Goal: Use online tool/utility: Use online tool/utility

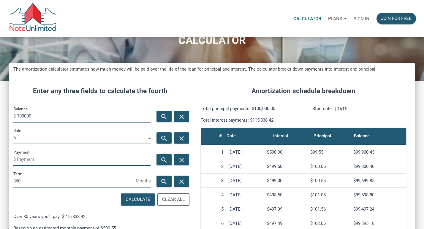
scroll to position [46, 0]
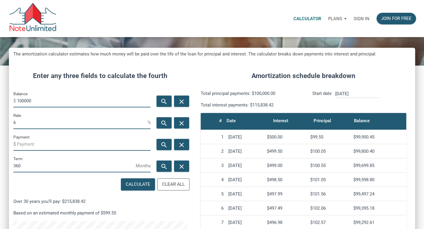
click at [34, 100] on input "100000" at bounding box center [84, 100] width 134 height 13
type input "400000"
click at [30, 122] on input "6" at bounding box center [80, 122] width 134 height 13
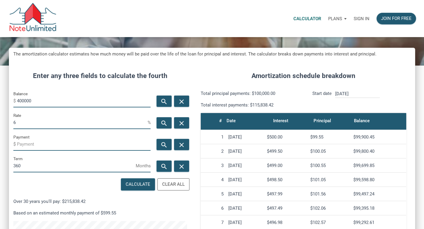
click at [30, 122] on input "6" at bounding box center [80, 122] width 134 height 13
type input "7"
click at [163, 142] on icon "search" at bounding box center [164, 144] width 7 height 7
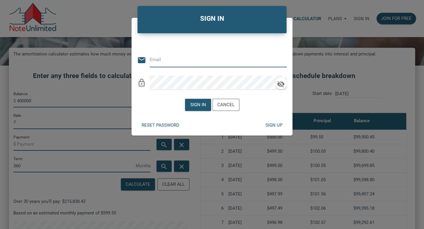
click at [178, 60] on input "email" at bounding box center [214, 59] width 128 height 13
type input "[EMAIL_ADDRESS][DOMAIN_NAME]"
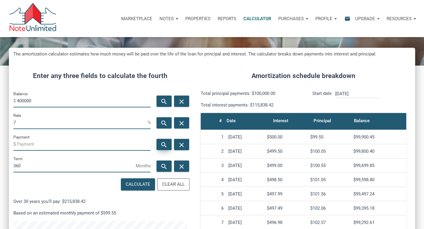
click at [160, 144] on div "search" at bounding box center [163, 144] width 15 height 11
type input "-2661.21"
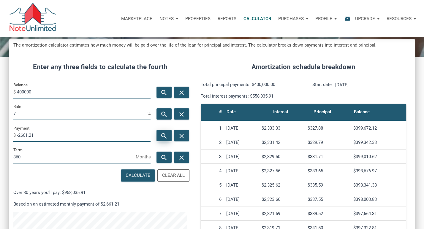
scroll to position [49, 0]
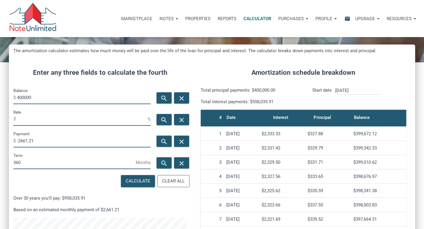
click at [39, 116] on input "7" at bounding box center [80, 118] width 134 height 13
type input "9"
click at [166, 140] on icon "search" at bounding box center [164, 141] width 7 height 7
type input "-3218.49"
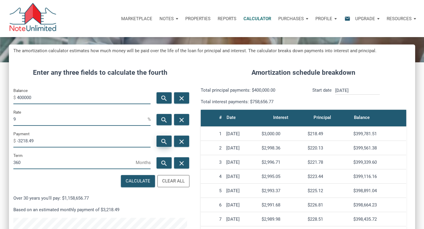
scroll to position [284, 406]
click at [85, 119] on input "9" at bounding box center [80, 118] width 134 height 13
type input "7"
click at [164, 139] on icon "search" at bounding box center [164, 141] width 7 height 7
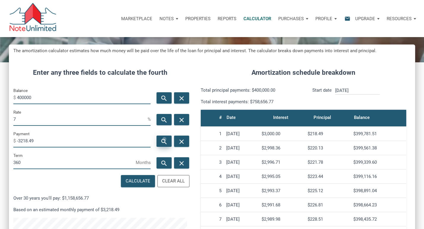
type input "-2661.21"
click at [166, 141] on icon "search" at bounding box center [164, 141] width 7 height 7
click at [45, 119] on input "7" at bounding box center [80, 118] width 134 height 13
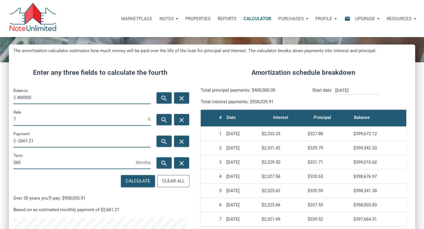
click at [45, 119] on input "7" at bounding box center [80, 118] width 134 height 13
type input "9"
click at [164, 142] on icon "search" at bounding box center [164, 141] width 7 height 7
type input "-3218.49"
click at [164, 142] on icon "search" at bounding box center [164, 141] width 7 height 7
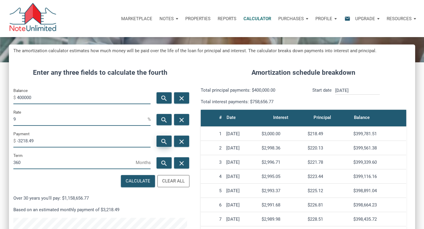
click at [164, 142] on icon "search" at bounding box center [164, 141] width 7 height 7
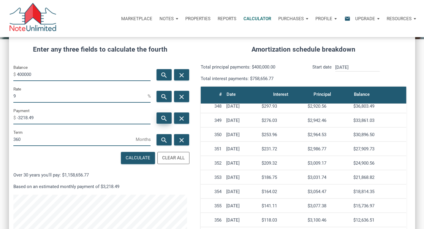
scroll to position [0, 0]
